Goal: Transaction & Acquisition: Purchase product/service

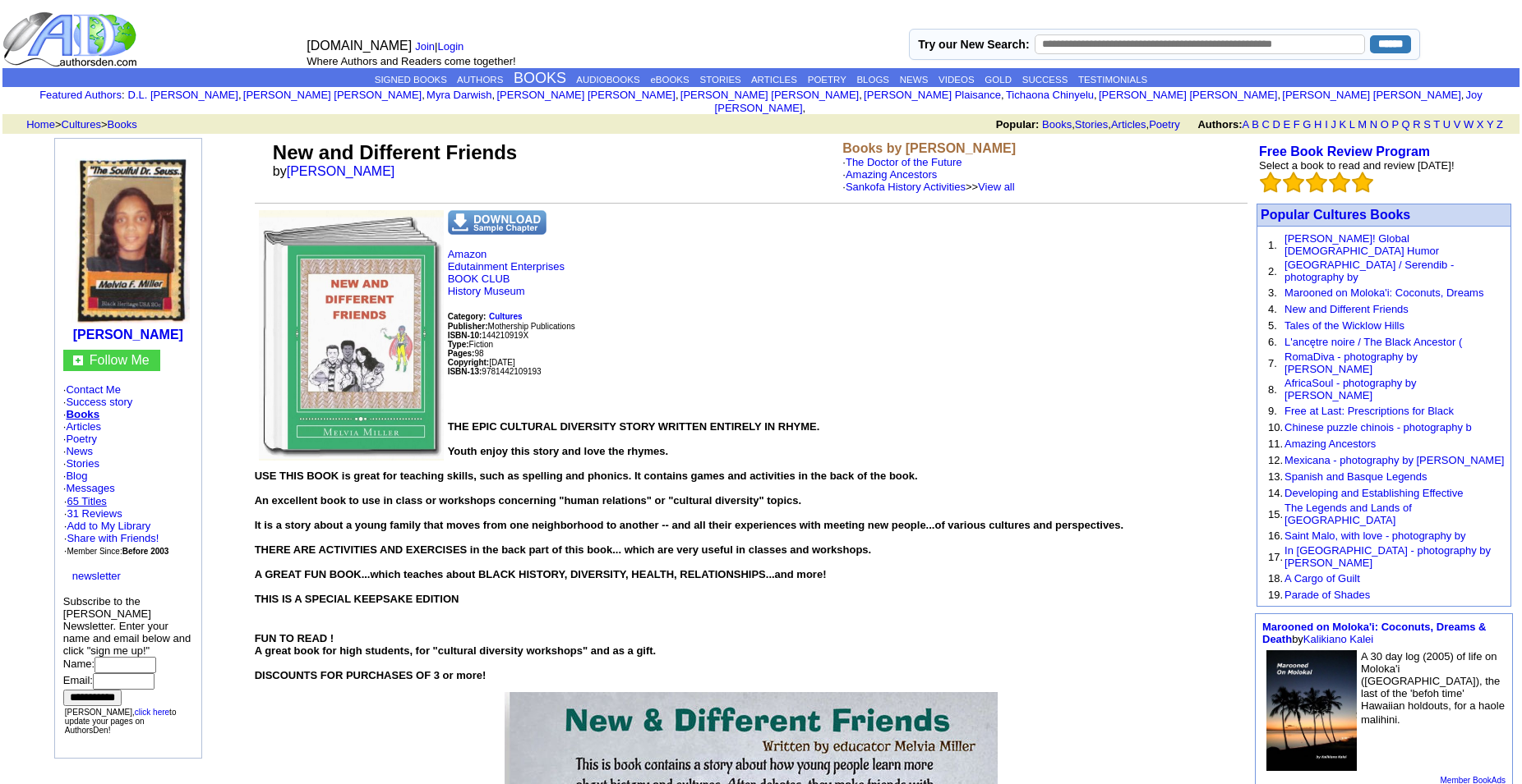
click at [82, 502] on link "65 Titles" at bounding box center [86, 501] width 39 height 12
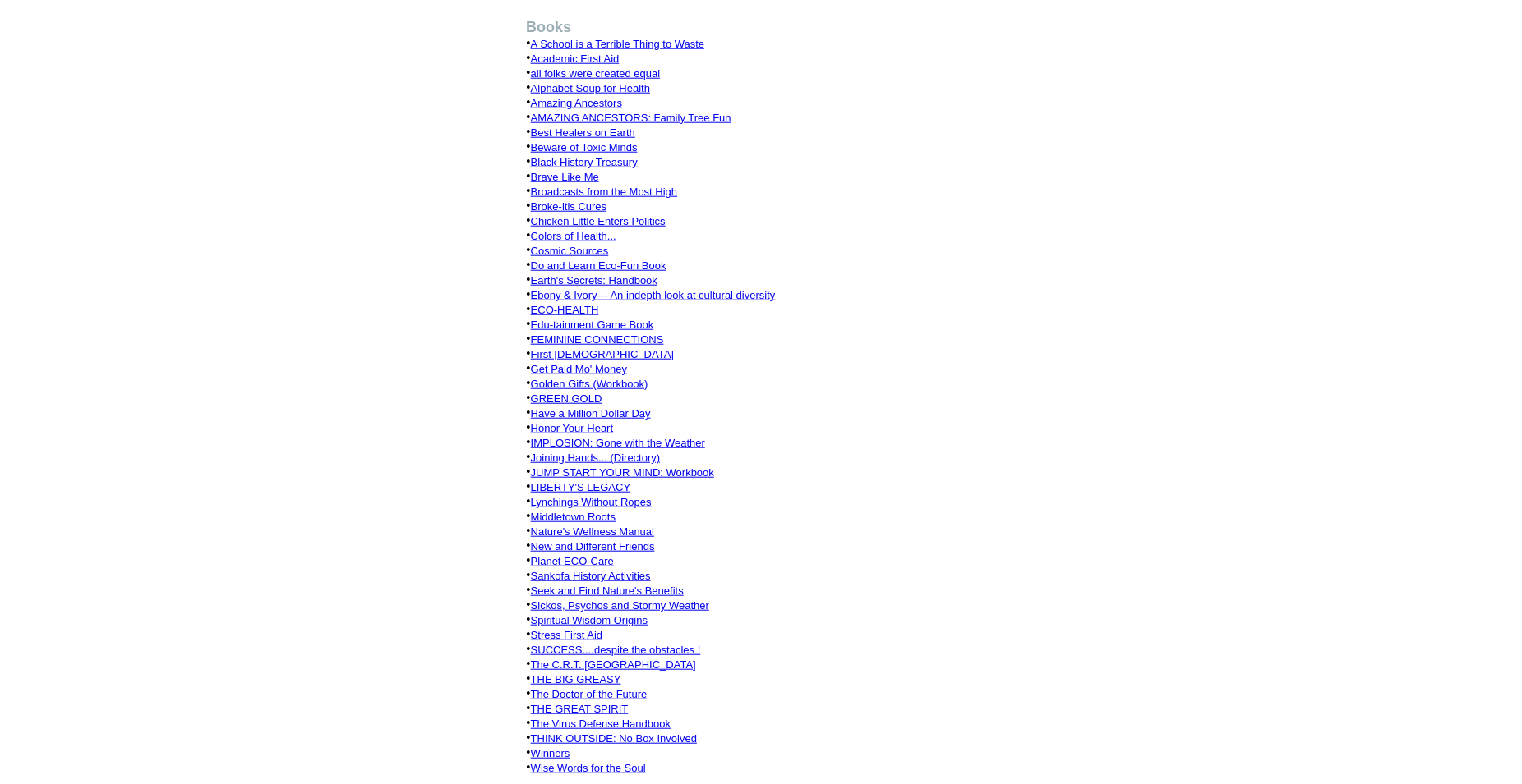
scroll to position [420, 0]
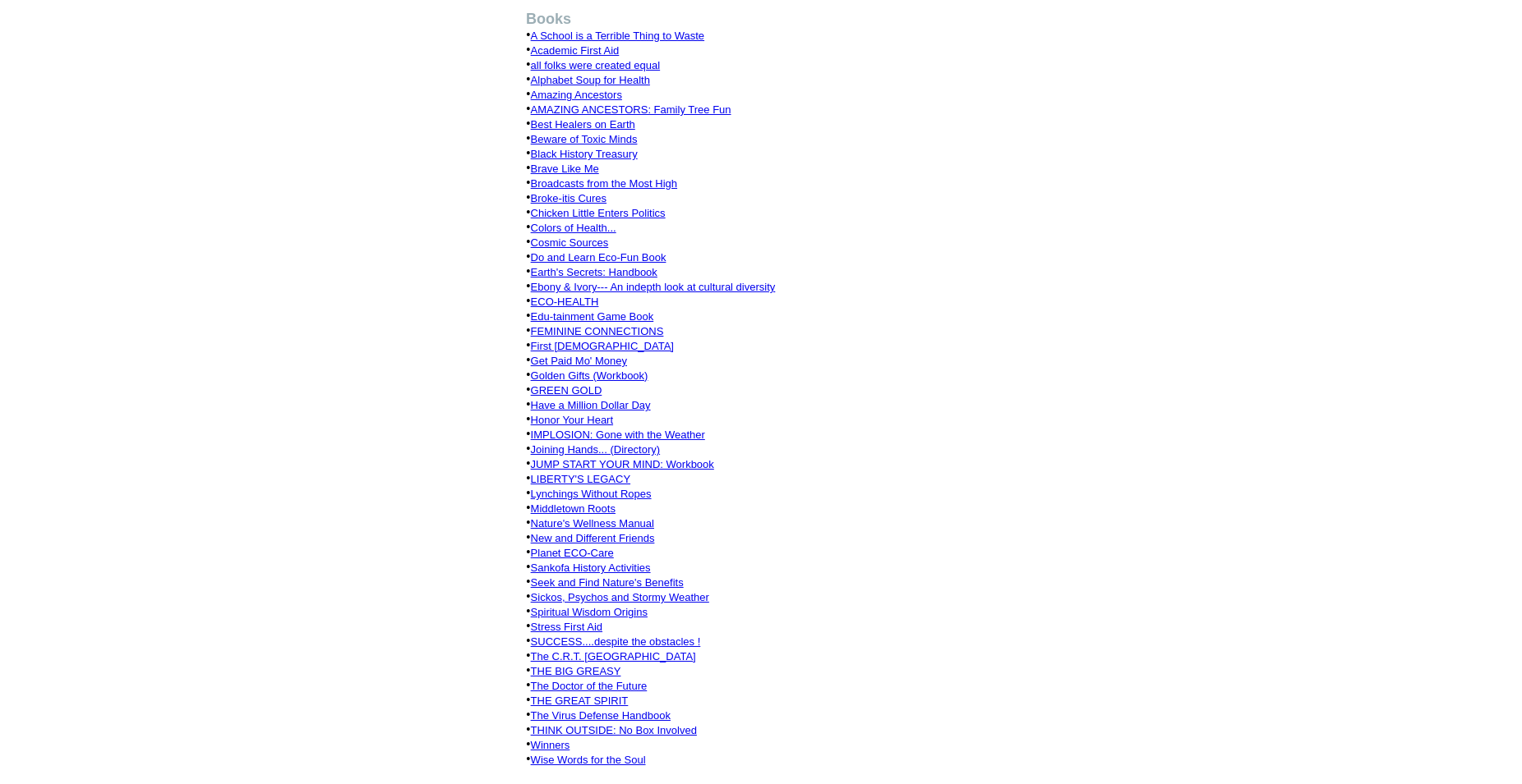
click at [641, 577] on link "Seek and Find Nature's Benefits" at bounding box center [606, 582] width 152 height 12
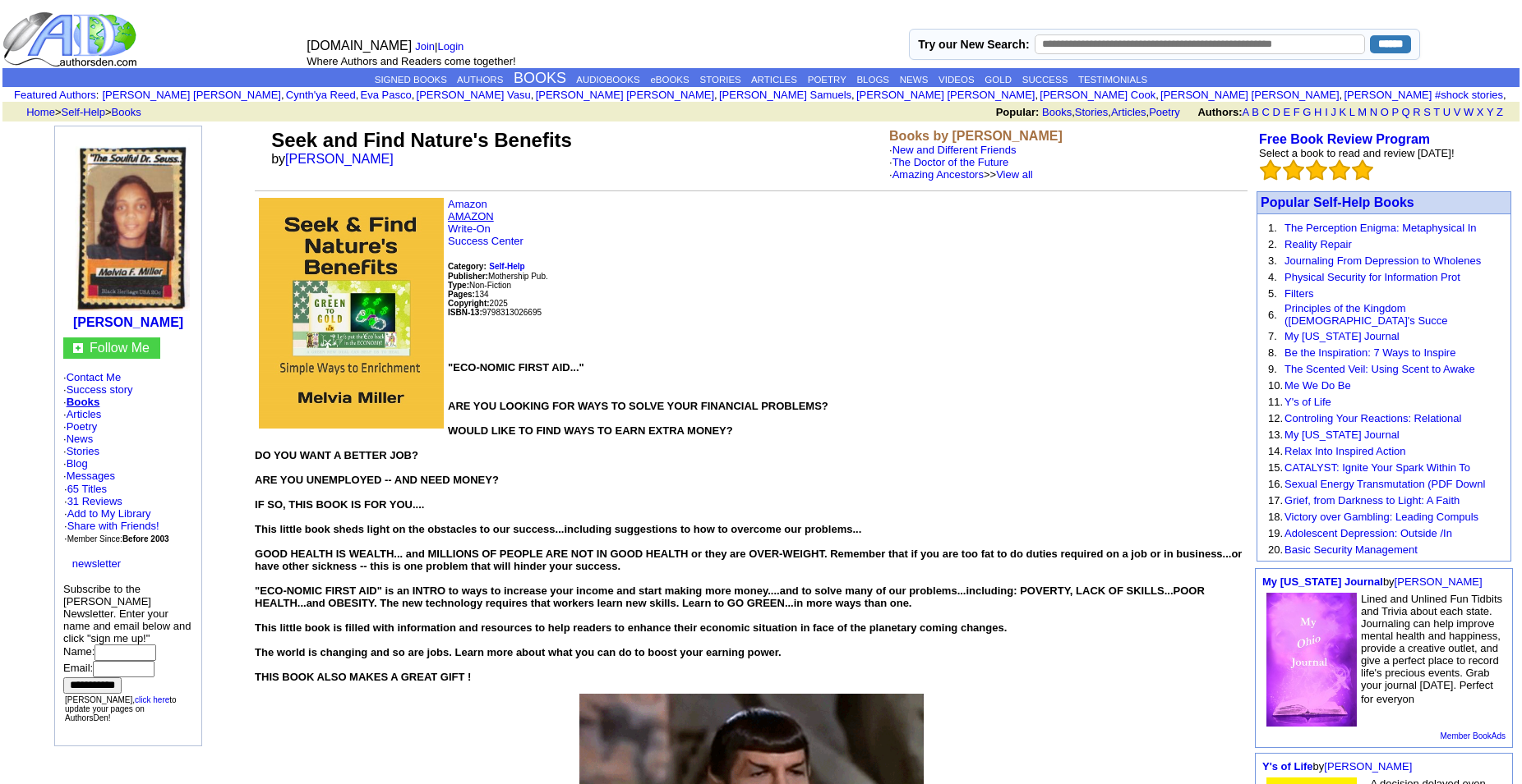
click at [478, 223] on link "AMAZON" at bounding box center [470, 215] width 46 height 12
